Goal: Transaction & Acquisition: Purchase product/service

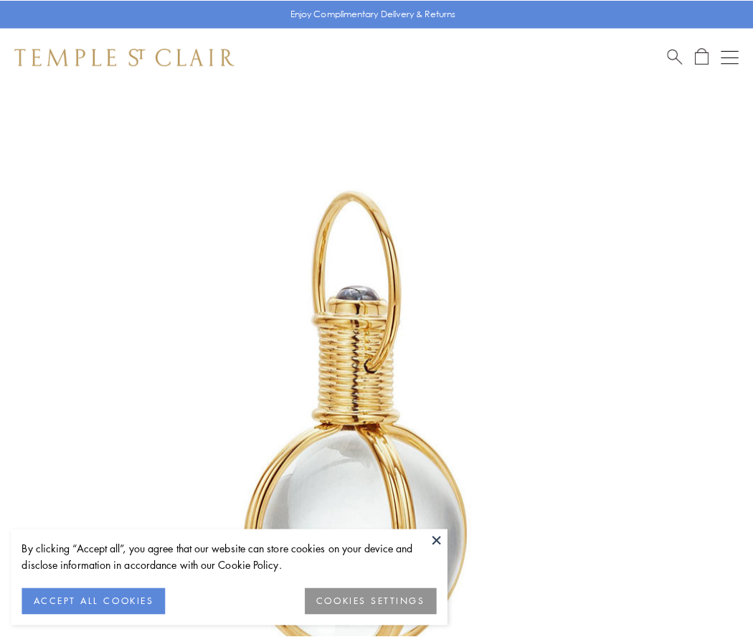
scroll to position [374, 0]
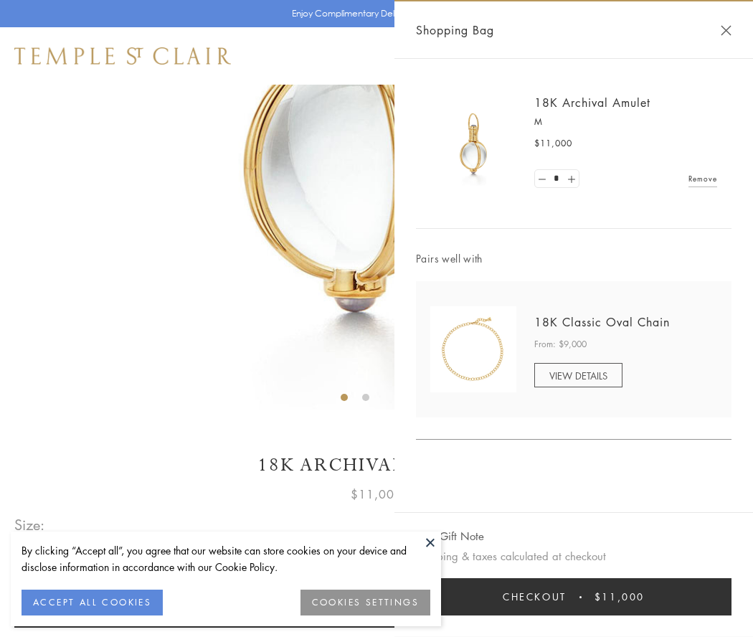
click at [574, 597] on button "Checkout $11,000" at bounding box center [573, 596] width 315 height 37
